Goal: Transaction & Acquisition: Purchase product/service

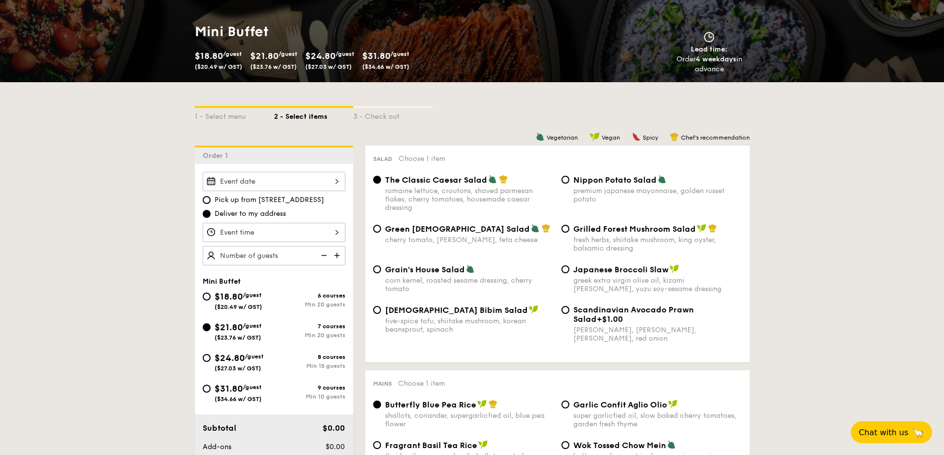
scroll to position [50, 0]
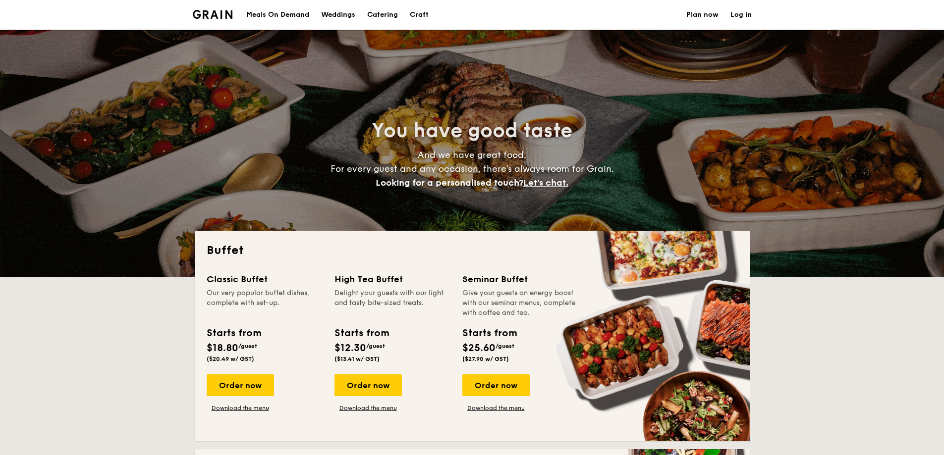
select select
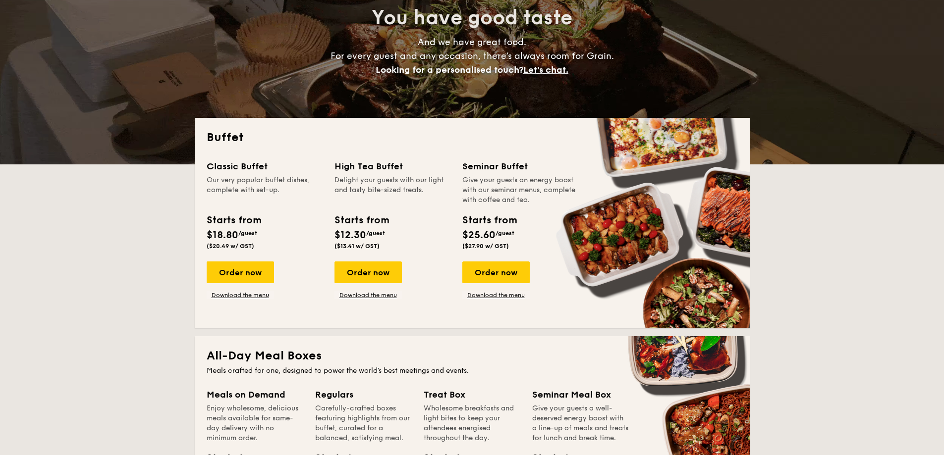
scroll to position [149, 0]
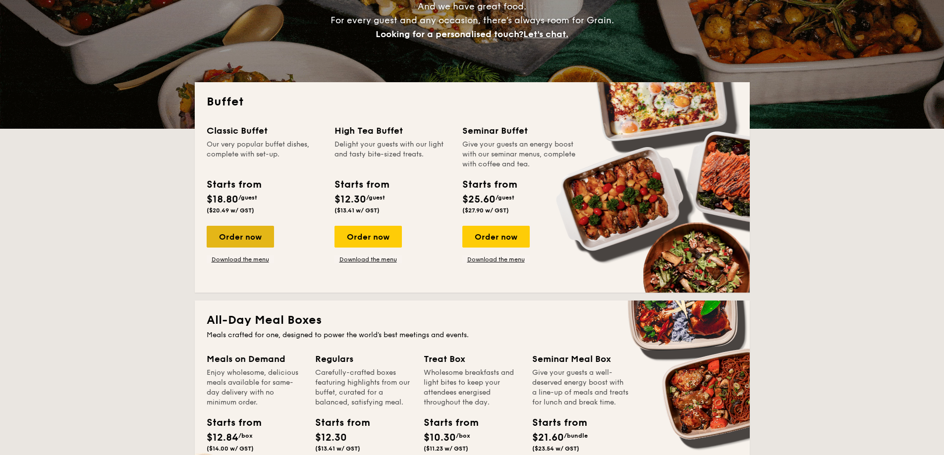
click at [239, 242] on div "Order now" at bounding box center [240, 237] width 67 height 22
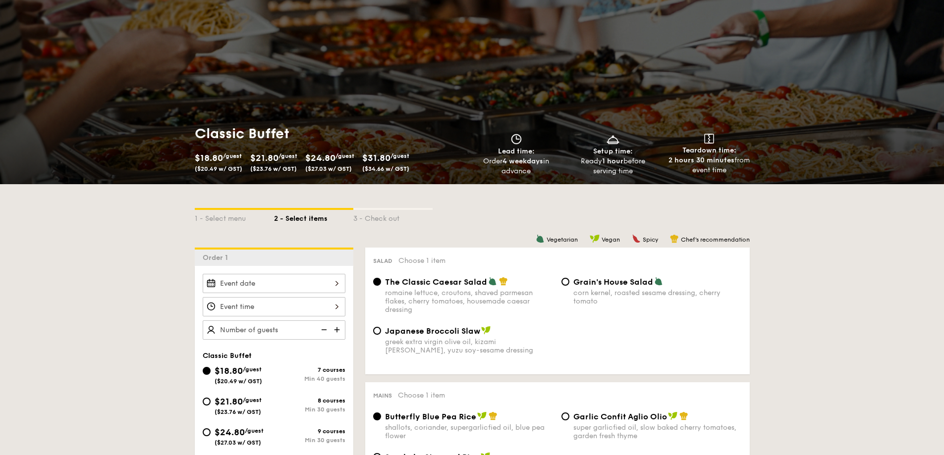
scroll to position [50, 0]
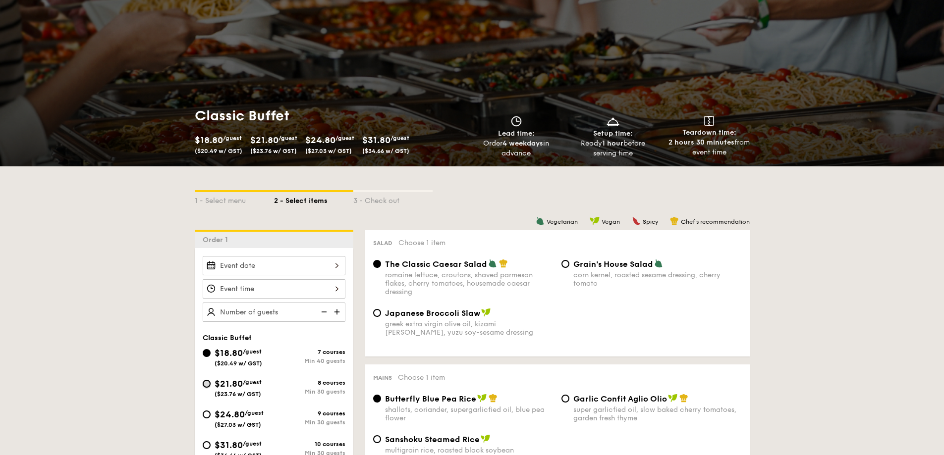
click at [206, 385] on input "$21.80 /guest ($23.76 w/ GST) 8 courses Min 30 guests" at bounding box center [207, 384] width 8 height 8
radio input "true"
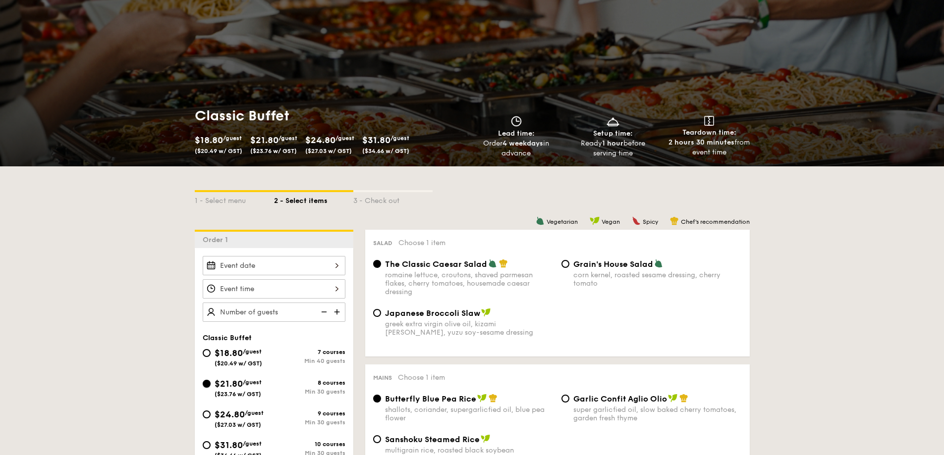
radio input "true"
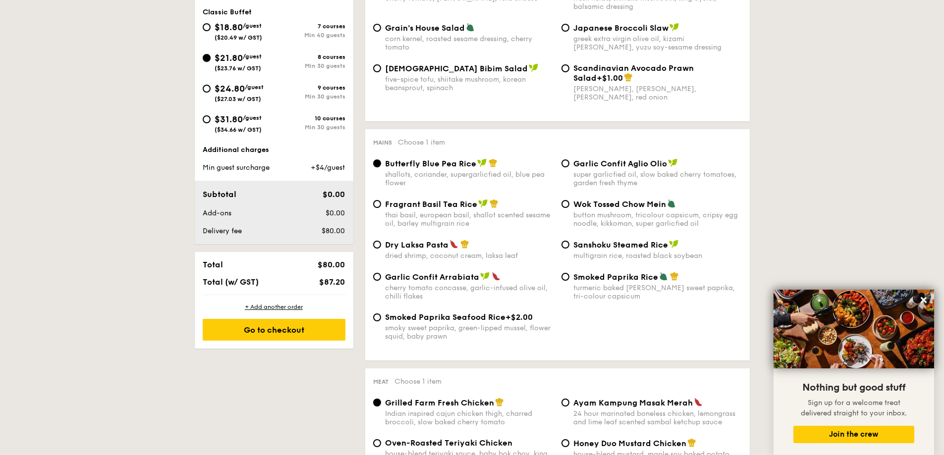
scroll to position [347, 0]
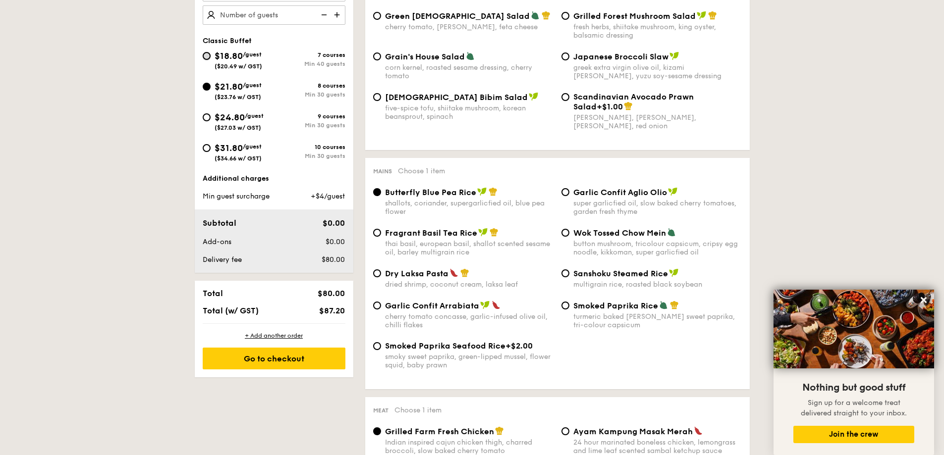
click at [206, 58] on input "$18.80 /guest ($20.49 w/ GST) 7 courses Min 40 guests" at bounding box center [207, 56] width 8 height 8
radio input "true"
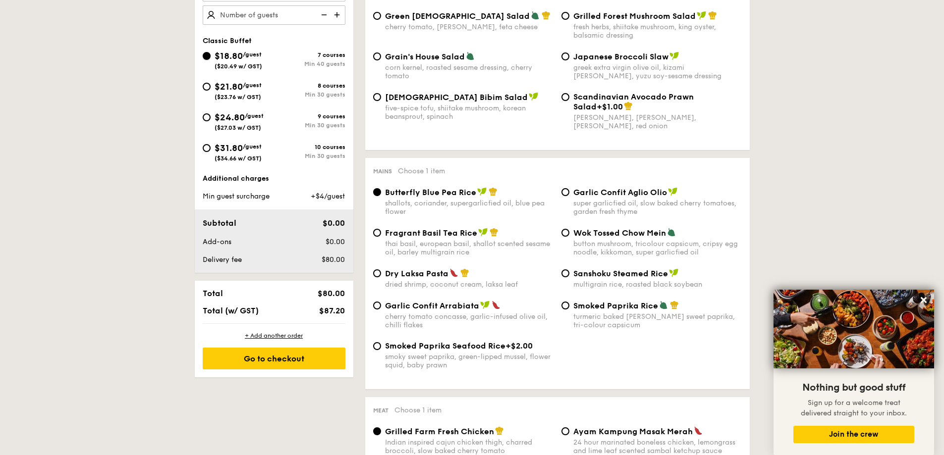
radio input "true"
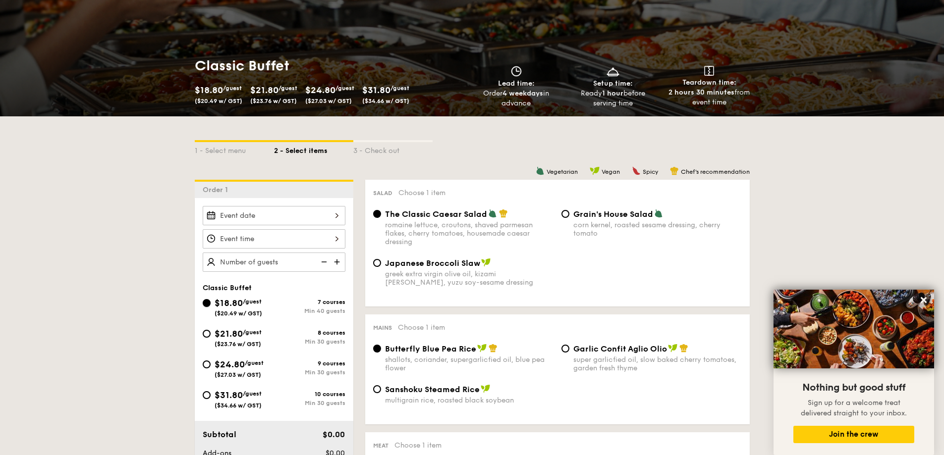
scroll to position [99, 0]
click at [207, 339] on div "$21.80 /guest ($23.76 w/ GST)" at bounding box center [238, 337] width 71 height 21
click at [207, 338] on input "$21.80 /guest ($23.76 w/ GST) 8 courses Min 30 guests" at bounding box center [207, 334] width 8 height 8
radio input "true"
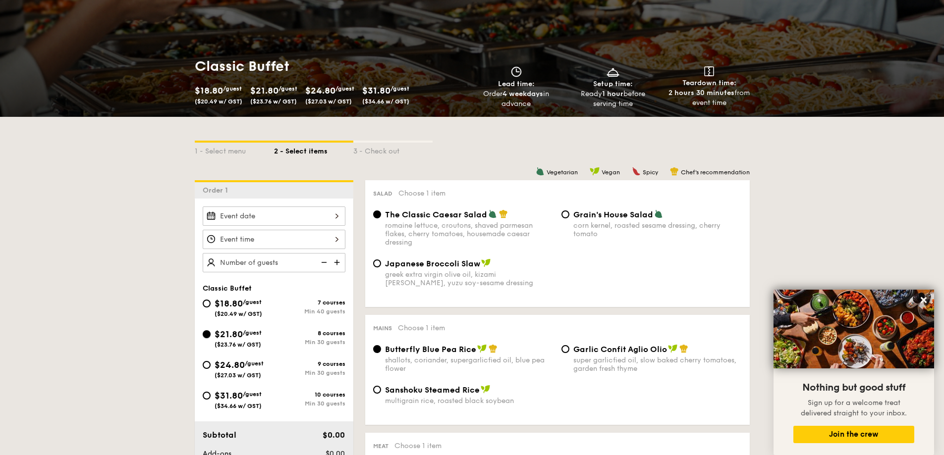
radio input "true"
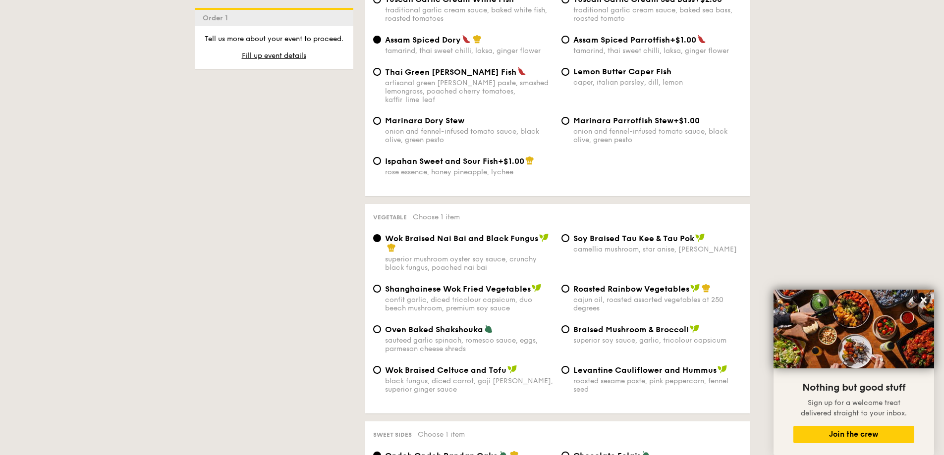
scroll to position [1090, 0]
